Goal: Information Seeking & Learning: Learn about a topic

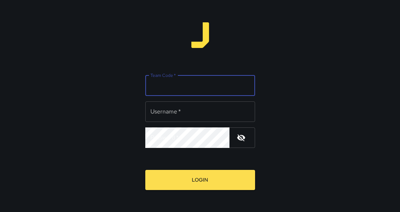
click at [191, 88] on input "Team Code   *" at bounding box center [200, 85] width 110 height 20
type input "*******"
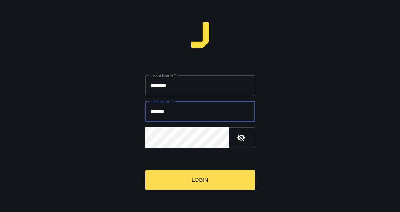
type input "******"
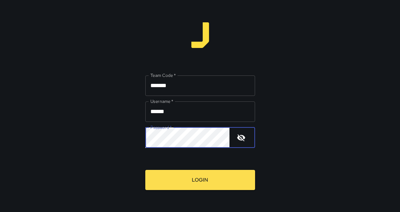
click at [145, 170] on button "Login" at bounding box center [200, 180] width 110 height 20
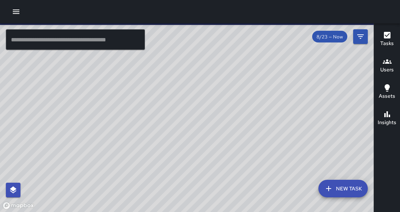
click at [18, 12] on icon "button" at bounding box center [16, 12] width 7 height 4
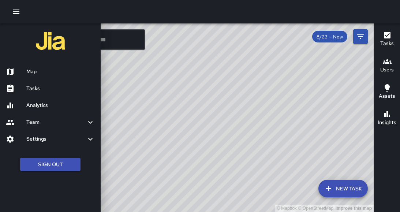
click at [45, 104] on h6 "Analytics" at bounding box center [60, 105] width 68 height 8
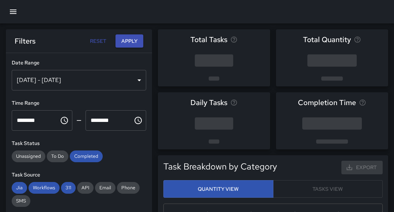
click at [133, 81] on div "[DATE] - [DATE]" at bounding box center [79, 80] width 135 height 20
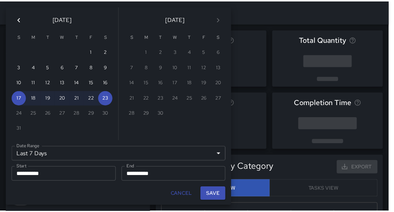
scroll to position [213, 213]
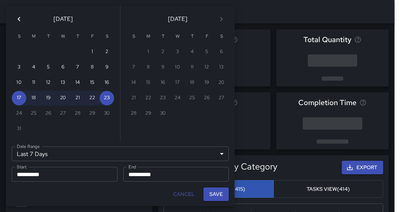
click at [132, 84] on div "14" at bounding box center [133, 82] width 15 height 15
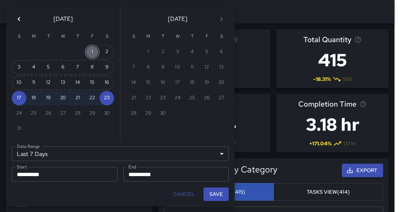
click at [98, 53] on button "1" at bounding box center [92, 52] width 15 height 15
type input "******"
type input "**********"
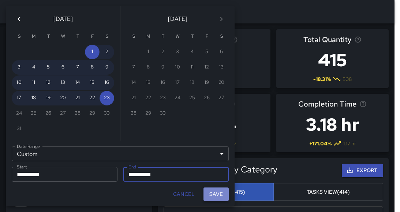
click at [211, 194] on button "Save" at bounding box center [215, 194] width 25 height 14
type input "**********"
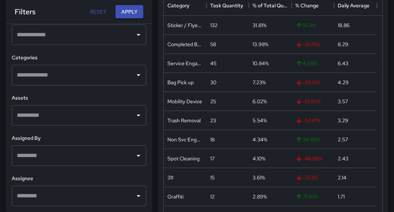
scroll to position [210, 0]
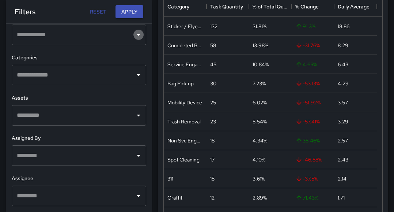
click at [134, 34] on icon "Open" at bounding box center [138, 34] width 9 height 9
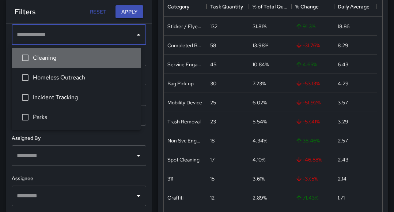
click at [35, 57] on span "Cleaning" at bounding box center [84, 57] width 102 height 9
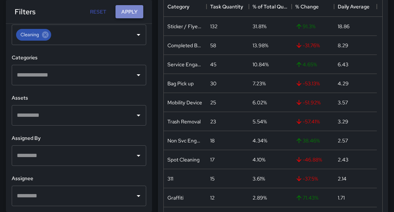
click at [131, 9] on button "Apply" at bounding box center [130, 12] width 28 height 14
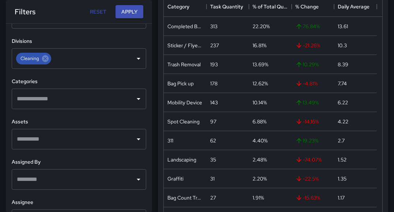
scroll to position [257, 0]
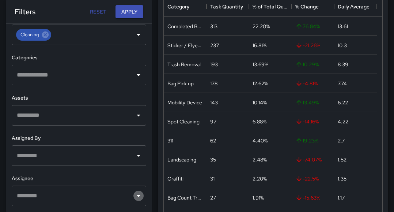
click at [137, 195] on icon "Open" at bounding box center [139, 196] width 4 height 2
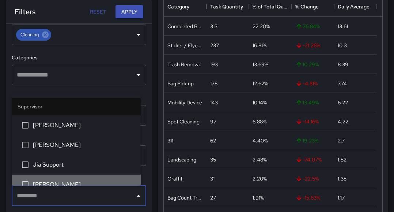
click at [118, 180] on li "[PERSON_NAME]" at bounding box center [76, 184] width 129 height 20
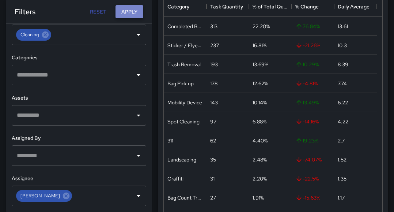
click at [136, 11] on button "Apply" at bounding box center [130, 12] width 28 height 14
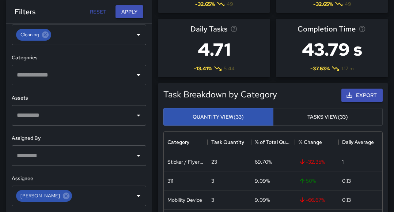
scroll to position [75, 0]
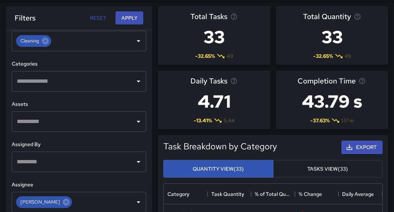
click at [228, 101] on h3 "4.71" at bounding box center [214, 101] width 47 height 29
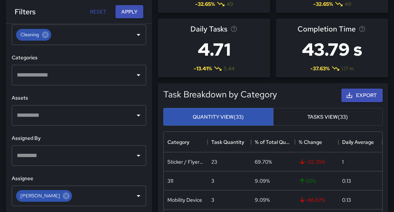
scroll to position [74, 0]
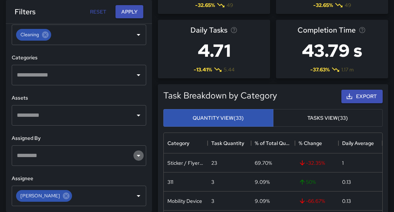
click at [135, 154] on icon "Open" at bounding box center [138, 155] width 9 height 9
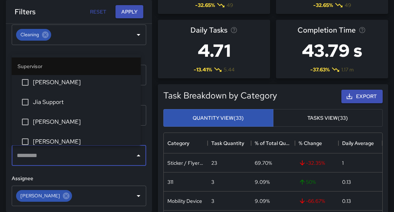
scroll to position [23, 0]
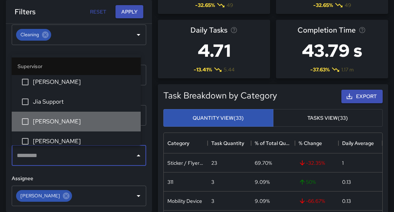
click at [84, 126] on span "[PERSON_NAME]" at bounding box center [84, 121] width 102 height 9
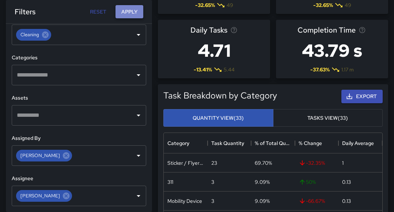
click at [131, 12] on button "Apply" at bounding box center [130, 12] width 28 height 14
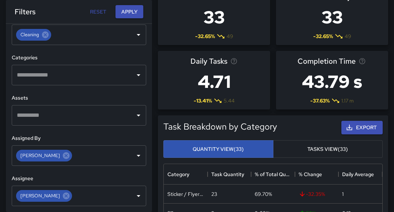
scroll to position [42, 0]
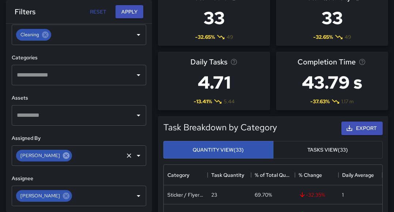
click at [63, 157] on icon at bounding box center [66, 155] width 7 height 7
click at [63, 196] on icon at bounding box center [66, 195] width 7 height 7
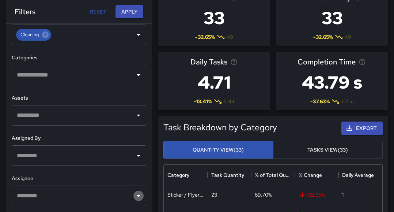
click at [136, 199] on icon "Open" at bounding box center [138, 195] width 9 height 9
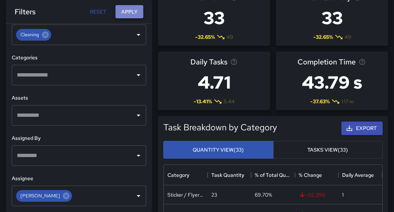
click at [127, 8] on button "Apply" at bounding box center [130, 12] width 28 height 14
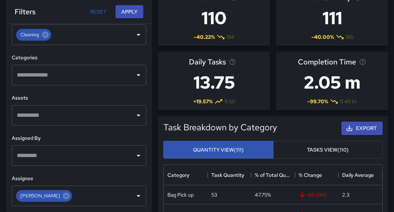
click at [134, 152] on icon "Open" at bounding box center [138, 155] width 9 height 9
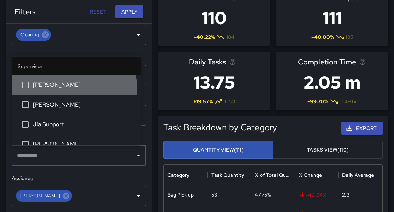
click at [73, 89] on span "[PERSON_NAME]" at bounding box center [84, 84] width 102 height 9
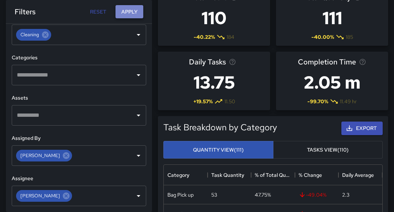
click at [132, 11] on button "Apply" at bounding box center [130, 12] width 28 height 14
click at [63, 157] on icon at bounding box center [66, 155] width 7 height 7
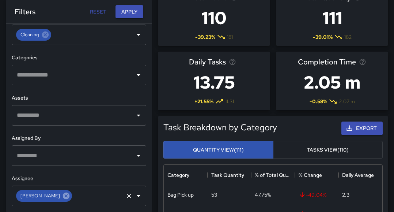
click at [62, 192] on icon at bounding box center [66, 196] width 8 height 8
click at [137, 155] on icon "Open" at bounding box center [139, 156] width 4 height 2
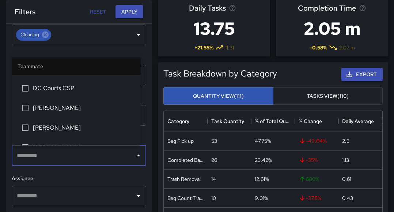
scroll to position [192, 0]
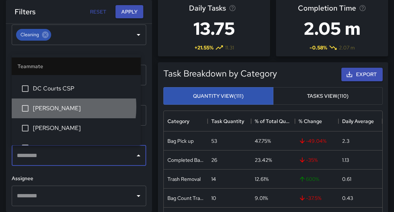
click at [41, 107] on span "[PERSON_NAME]" at bounding box center [84, 108] width 102 height 9
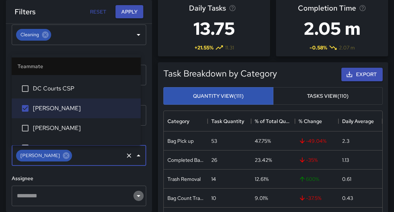
click at [134, 196] on icon "Open" at bounding box center [138, 195] width 9 height 9
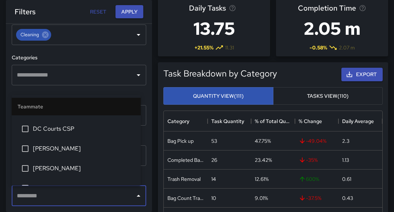
scroll to position [192, 0]
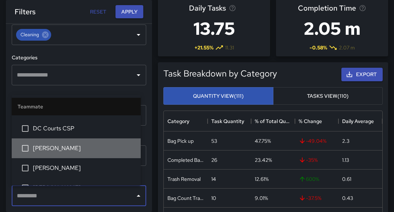
click at [86, 145] on span "[PERSON_NAME]" at bounding box center [84, 148] width 102 height 9
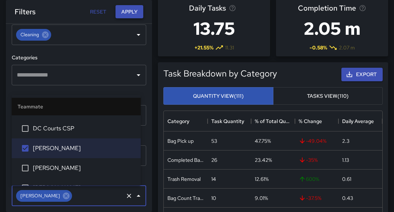
click at [133, 10] on button "Apply" at bounding box center [130, 12] width 28 height 14
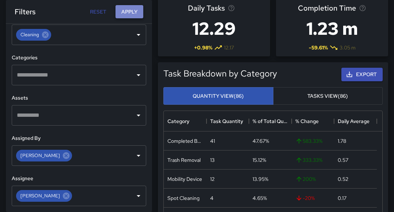
click at [133, 10] on button "Apply" at bounding box center [130, 12] width 28 height 14
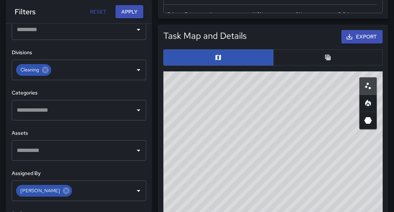
scroll to position [222, 0]
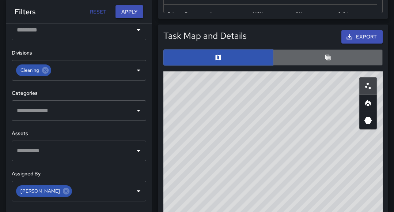
click at [332, 57] on button "button" at bounding box center [328, 57] width 110 height 16
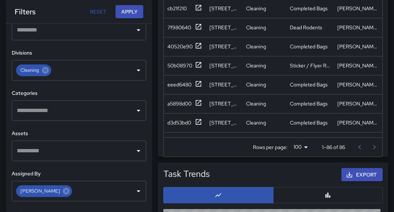
scroll to position [639, 0]
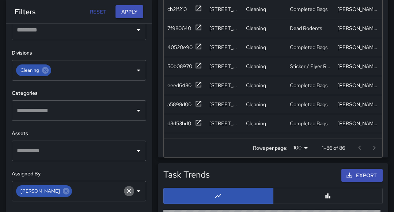
click at [125, 193] on icon "Clear" at bounding box center [128, 190] width 7 height 7
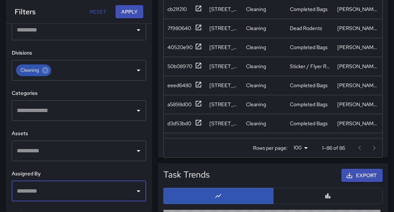
click at [137, 192] on icon "Open" at bounding box center [139, 191] width 4 height 2
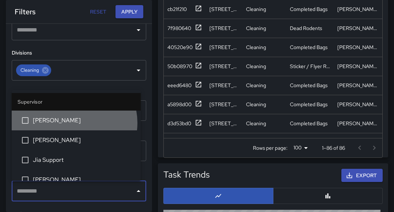
click at [74, 122] on span "[PERSON_NAME]" at bounding box center [84, 120] width 102 height 9
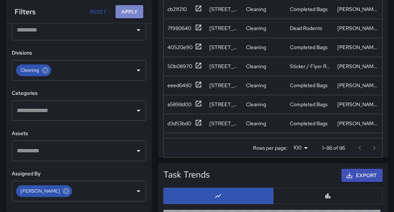
click at [127, 11] on button "Apply" at bounding box center [130, 12] width 28 height 14
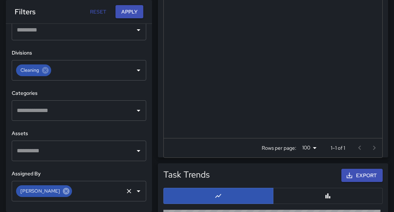
click at [62, 187] on icon at bounding box center [66, 191] width 8 height 8
click at [137, 190] on icon "Open" at bounding box center [139, 191] width 4 height 2
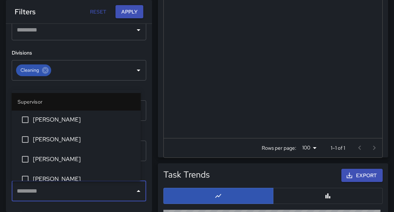
scroll to position [78, 0]
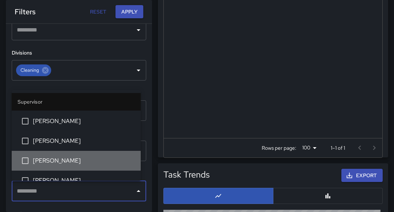
click at [96, 155] on li "[PERSON_NAME]" at bounding box center [76, 161] width 129 height 20
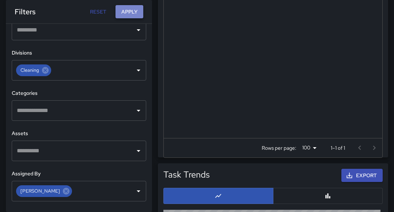
click at [132, 14] on button "Apply" at bounding box center [130, 12] width 28 height 14
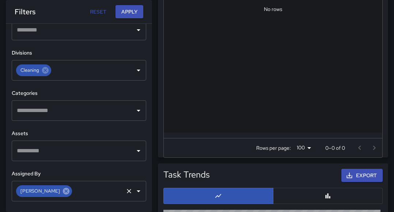
click at [62, 195] on icon at bounding box center [66, 191] width 8 height 8
click at [137, 151] on icon "Open" at bounding box center [139, 151] width 4 height 2
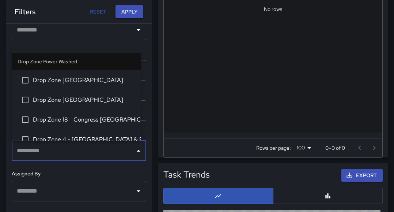
click at [134, 150] on icon "Close" at bounding box center [138, 150] width 9 height 9
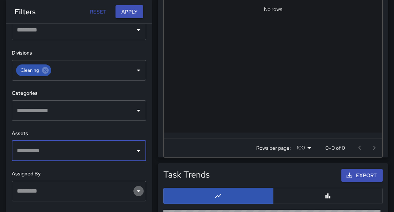
click at [134, 192] on icon "Open" at bounding box center [138, 190] width 9 height 9
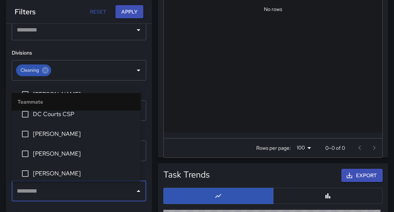
scroll to position [201, 0]
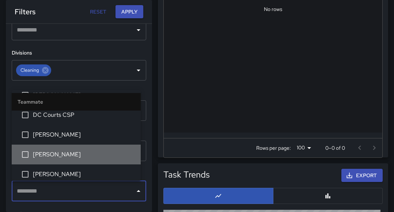
click at [106, 157] on span "[PERSON_NAME]" at bounding box center [84, 154] width 102 height 9
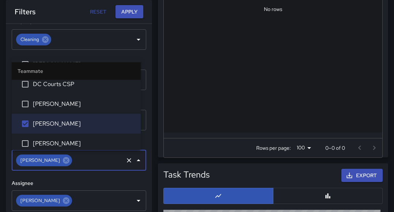
scroll to position [255, 0]
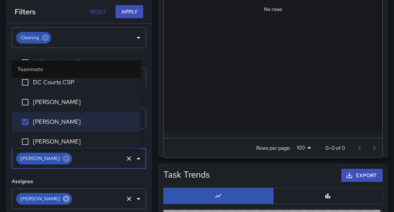
click at [62, 200] on icon at bounding box center [66, 199] width 8 height 8
click at [137, 199] on icon "Open" at bounding box center [139, 199] width 4 height 2
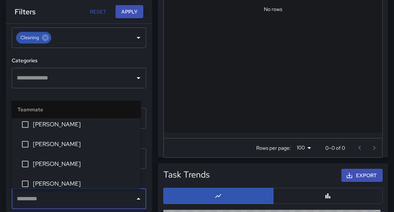
scroll to position [203, 0]
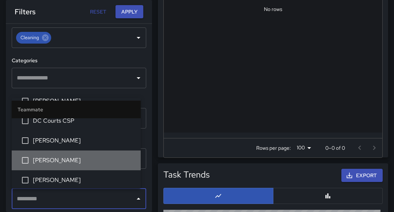
click at [86, 159] on span "[PERSON_NAME]" at bounding box center [84, 160] width 102 height 9
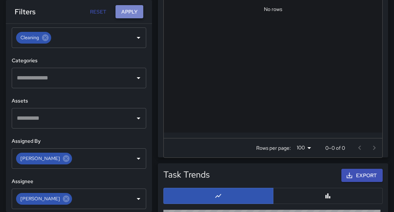
click at [127, 13] on button "Apply" at bounding box center [130, 12] width 28 height 14
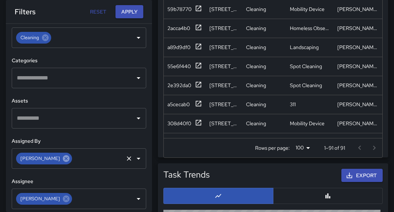
click at [63, 158] on icon at bounding box center [66, 158] width 7 height 7
click at [134, 157] on icon "Open" at bounding box center [138, 158] width 9 height 9
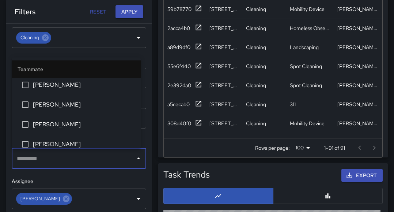
scroll to position [261, 0]
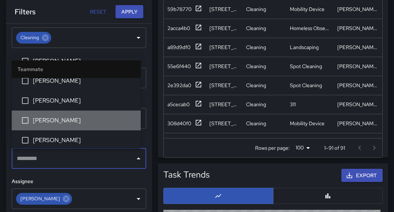
click at [95, 119] on span "[PERSON_NAME]" at bounding box center [84, 120] width 102 height 9
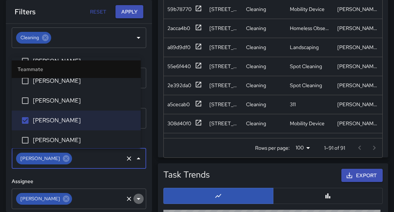
click at [134, 195] on icon "Open" at bounding box center [138, 198] width 9 height 9
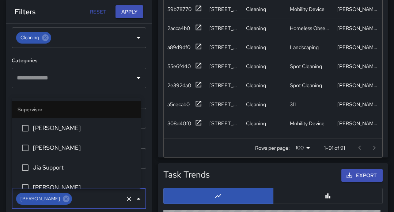
scroll to position [184, 0]
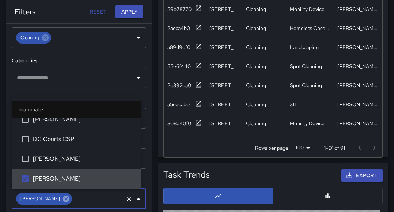
click at [63, 197] on icon at bounding box center [66, 198] width 7 height 7
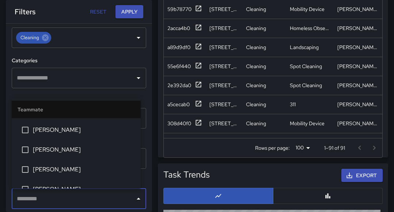
scroll to position [269, 0]
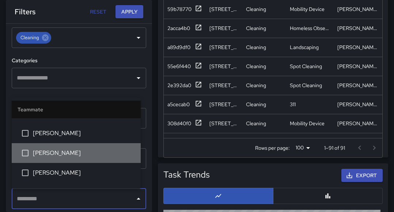
click at [83, 151] on span "[PERSON_NAME]" at bounding box center [84, 152] width 102 height 9
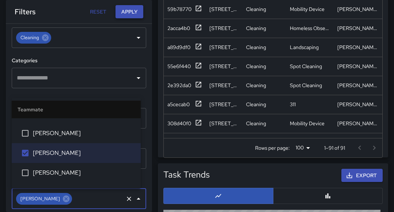
click at [135, 10] on button "Apply" at bounding box center [130, 12] width 28 height 14
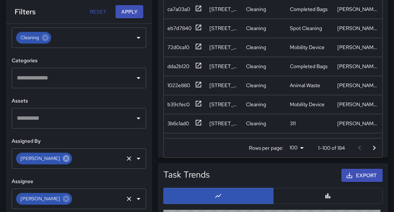
click at [63, 159] on icon at bounding box center [66, 158] width 7 height 7
click at [63, 196] on icon at bounding box center [66, 198] width 7 height 7
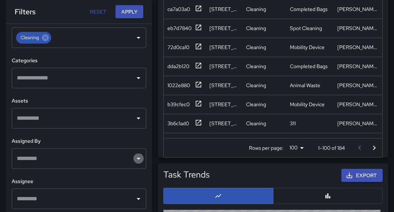
click at [134, 155] on icon "Open" at bounding box center [138, 158] width 9 height 9
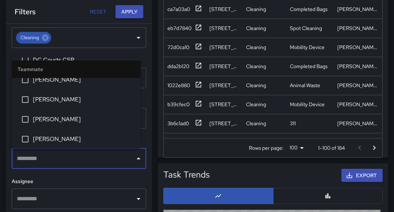
scroll to position [222, 0]
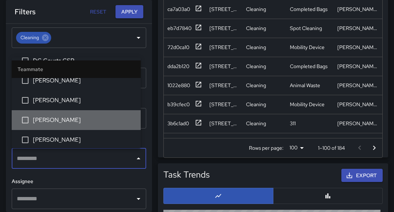
click at [98, 119] on span "[PERSON_NAME]" at bounding box center [84, 120] width 102 height 9
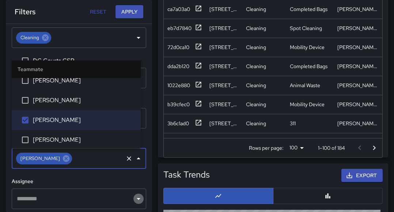
click at [134, 195] on icon "Open" at bounding box center [138, 198] width 9 height 9
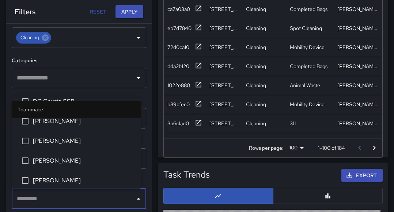
scroll to position [222, 0]
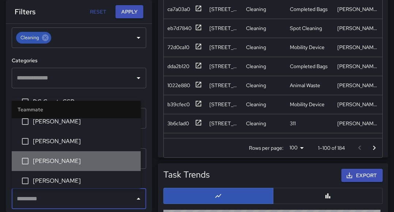
click at [96, 164] on span "[PERSON_NAME]" at bounding box center [84, 161] width 102 height 9
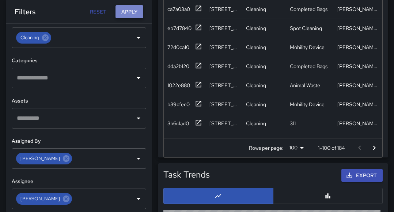
click at [127, 10] on button "Apply" at bounding box center [130, 12] width 28 height 14
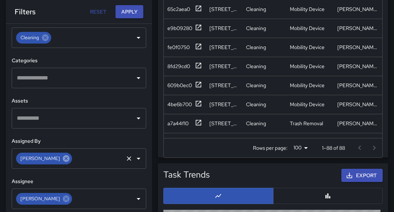
click at [63, 159] on icon at bounding box center [66, 158] width 7 height 7
click at [63, 196] on icon at bounding box center [66, 198] width 7 height 7
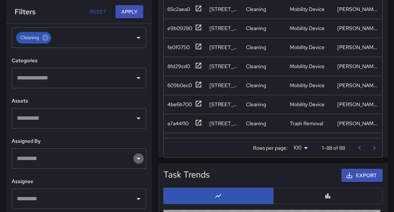
click at [134, 158] on icon "Open" at bounding box center [138, 158] width 9 height 9
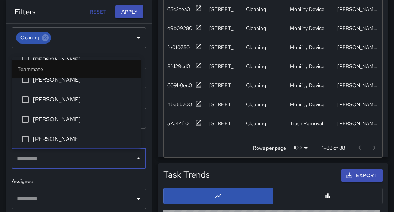
scroll to position [243, 0]
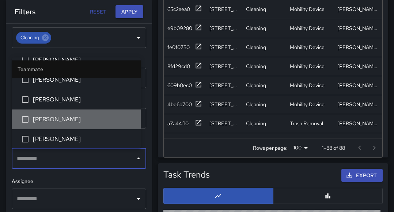
click at [89, 123] on span "[PERSON_NAME]" at bounding box center [84, 119] width 102 height 9
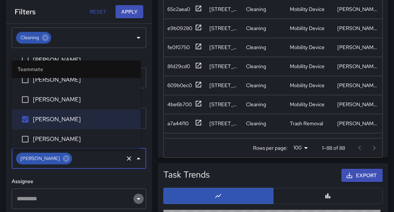
click at [134, 197] on icon "Open" at bounding box center [138, 198] width 9 height 9
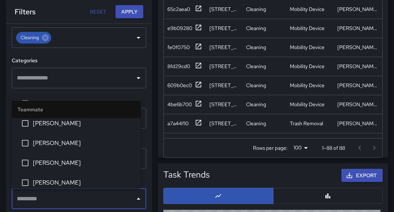
scroll to position [240, 0]
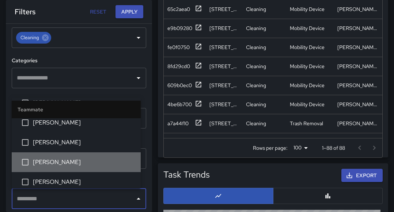
click at [94, 168] on li "[PERSON_NAME]" at bounding box center [76, 162] width 129 height 20
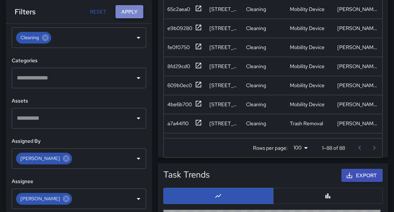
click at [131, 10] on button "Apply" at bounding box center [130, 12] width 28 height 14
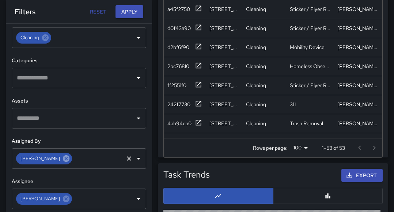
click at [63, 159] on icon at bounding box center [66, 158] width 7 height 7
click at [63, 198] on icon at bounding box center [66, 198] width 7 height 7
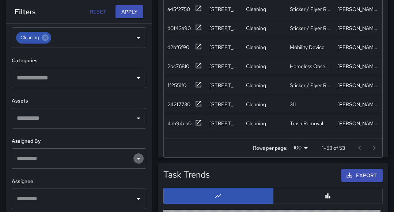
click at [137, 158] on icon "Open" at bounding box center [139, 159] width 4 height 2
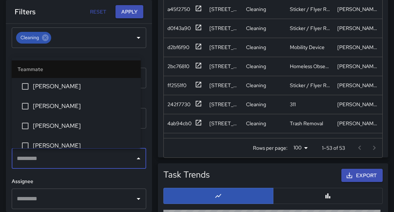
scroll to position [306, 0]
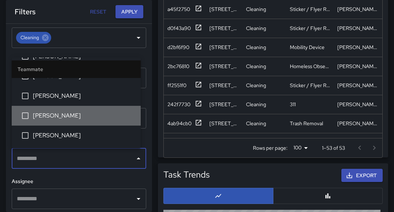
click at [85, 115] on span "[PERSON_NAME]" at bounding box center [84, 115] width 102 height 9
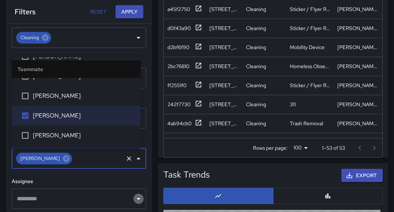
click at [134, 199] on icon "Open" at bounding box center [138, 198] width 9 height 9
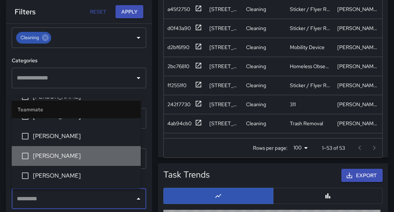
click at [85, 160] on span "[PERSON_NAME]" at bounding box center [84, 155] width 102 height 9
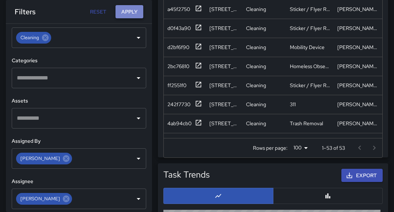
click at [135, 15] on button "Apply" at bounding box center [130, 12] width 28 height 14
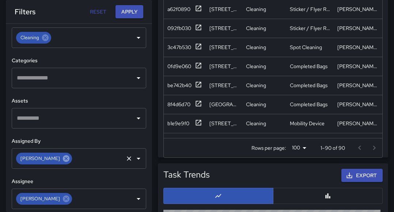
click at [62, 161] on icon at bounding box center [66, 158] width 8 height 8
click at [134, 161] on icon "Open" at bounding box center [138, 158] width 9 height 9
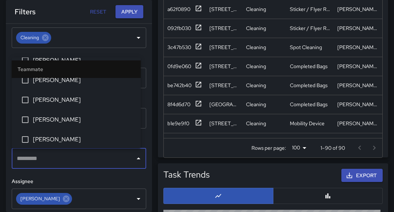
scroll to position [282, 0]
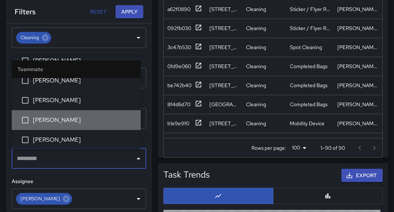
click at [120, 118] on span "[PERSON_NAME]" at bounding box center [84, 120] width 102 height 9
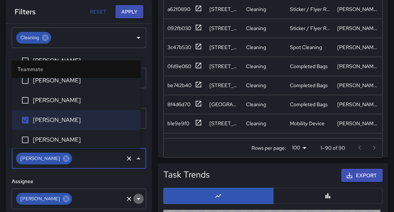
click at [134, 197] on icon "Open" at bounding box center [138, 198] width 9 height 9
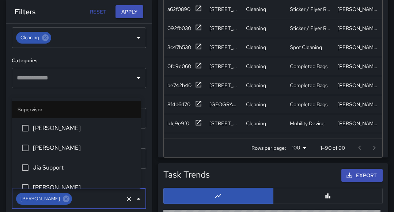
scroll to position [283, 0]
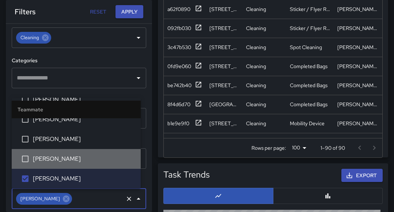
click at [105, 160] on span "[PERSON_NAME]" at bounding box center [84, 158] width 102 height 9
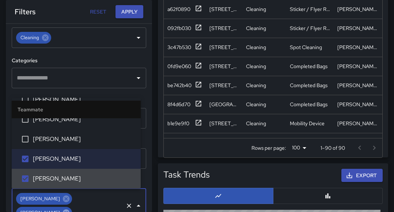
click at [69, 209] on icon at bounding box center [66, 212] width 7 height 7
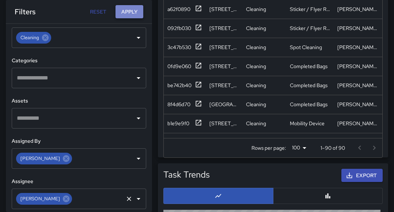
click at [138, 13] on button "Apply" at bounding box center [130, 12] width 28 height 14
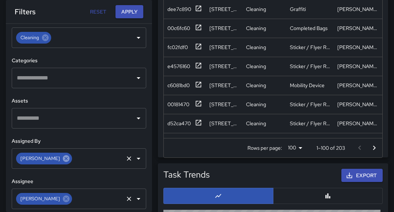
click at [65, 154] on icon at bounding box center [66, 158] width 8 height 8
click at [63, 197] on icon at bounding box center [66, 198] width 7 height 7
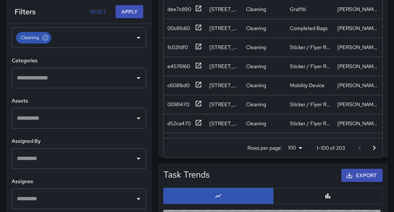
click at [134, 162] on icon "Open" at bounding box center [138, 158] width 9 height 9
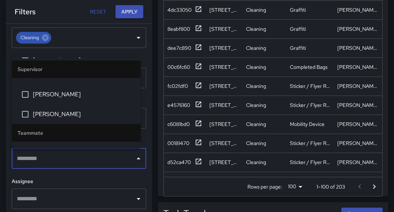
scroll to position [112, 0]
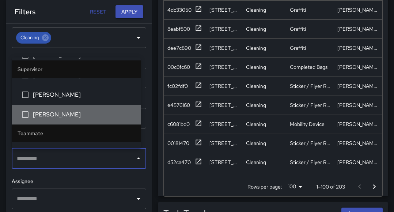
click at [103, 116] on span "[PERSON_NAME]" at bounding box center [84, 114] width 102 height 9
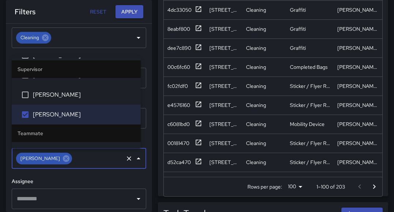
click at [133, 200] on div "​" at bounding box center [79, 198] width 135 height 20
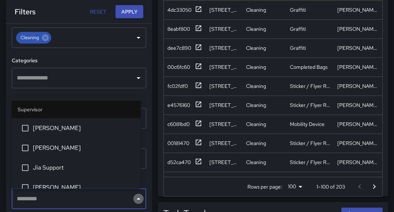
click at [134, 200] on icon "Close" at bounding box center [138, 198] width 9 height 9
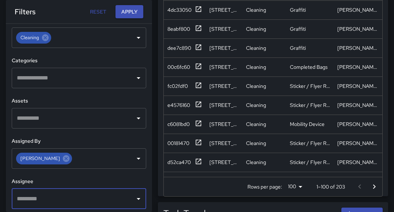
click at [134, 197] on icon "Open" at bounding box center [138, 198] width 9 height 9
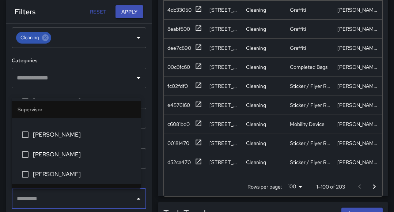
scroll to position [93, 0]
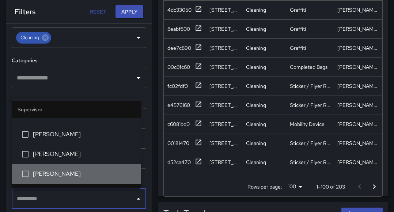
click at [113, 174] on span "[PERSON_NAME]" at bounding box center [84, 173] width 102 height 9
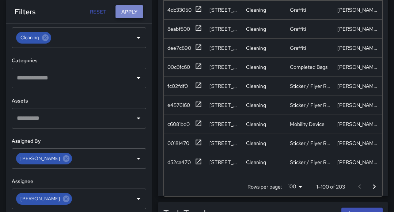
click at [134, 11] on button "Apply" at bounding box center [130, 12] width 28 height 14
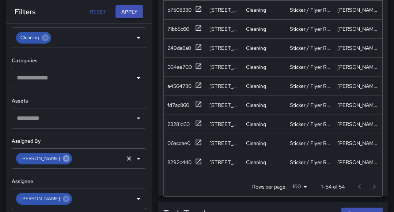
click at [62, 158] on icon at bounding box center [66, 158] width 8 height 8
click at [134, 159] on icon "Open" at bounding box center [138, 158] width 9 height 9
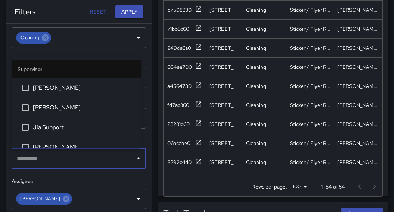
click at [100, 161] on input "text" at bounding box center [73, 158] width 117 height 14
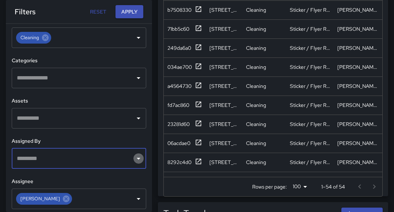
click at [134, 157] on icon "Open" at bounding box center [138, 158] width 9 height 9
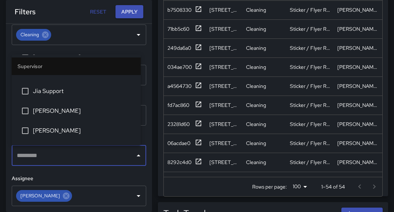
scroll to position [37, 0]
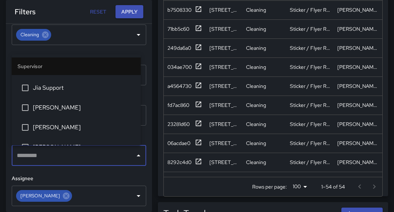
click at [90, 126] on span "[PERSON_NAME]" at bounding box center [84, 127] width 102 height 9
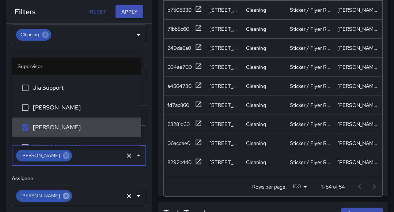
click at [62, 195] on icon at bounding box center [66, 196] width 8 height 8
click at [134, 196] on icon "Open" at bounding box center [138, 195] width 9 height 9
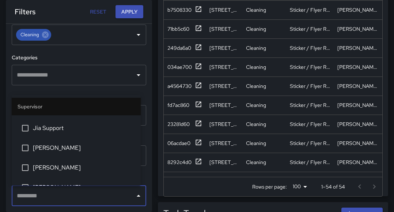
click at [90, 167] on span "[PERSON_NAME]" at bounding box center [84, 167] width 102 height 9
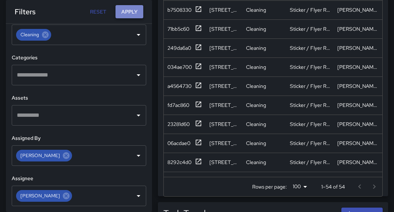
click at [134, 12] on button "Apply" at bounding box center [130, 12] width 28 height 14
